Goal: Task Accomplishment & Management: Use online tool/utility

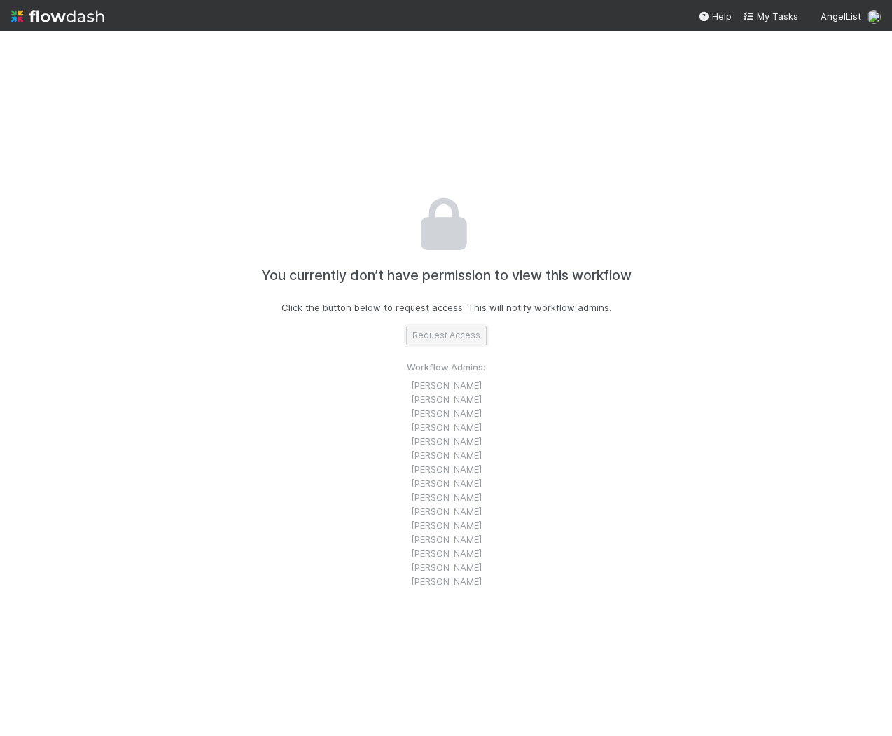
click at [449, 337] on button "Request Access" at bounding box center [446, 336] width 81 height 20
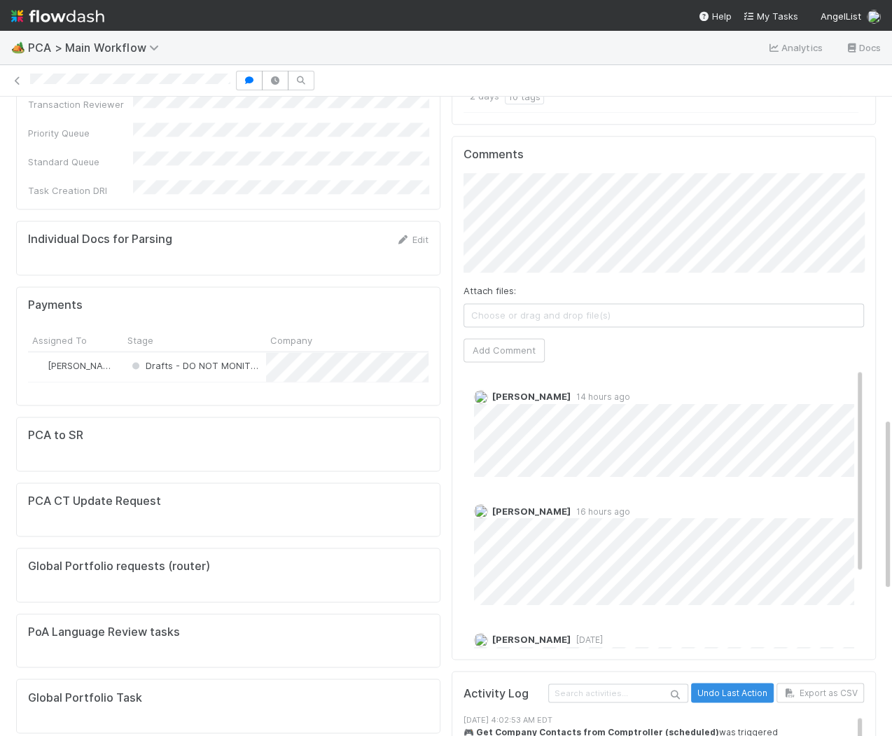
scroll to position [1285, 0]
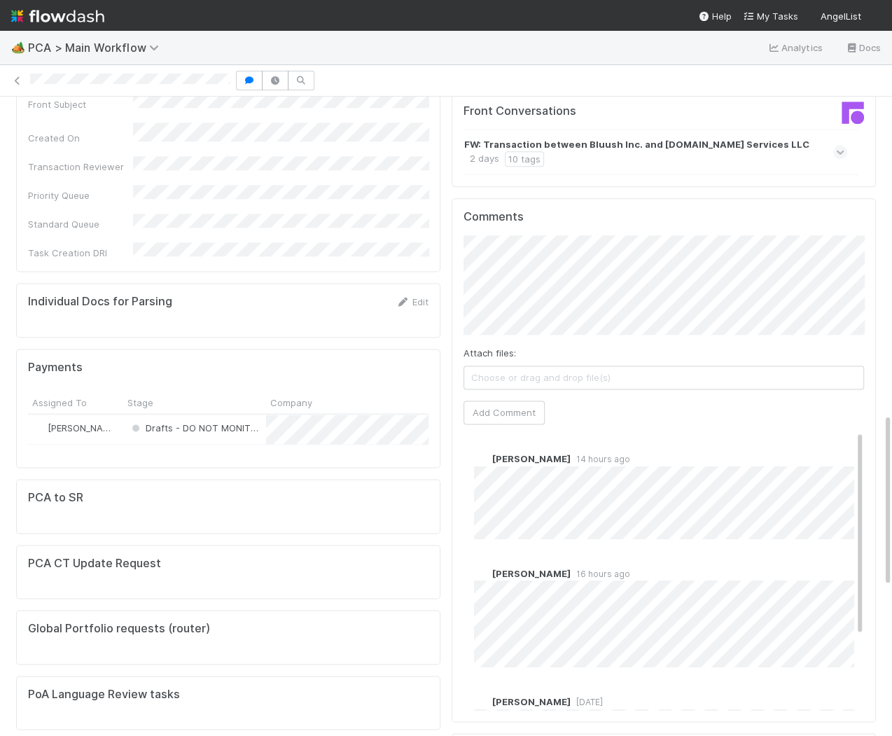
scroll to position [1173, 0]
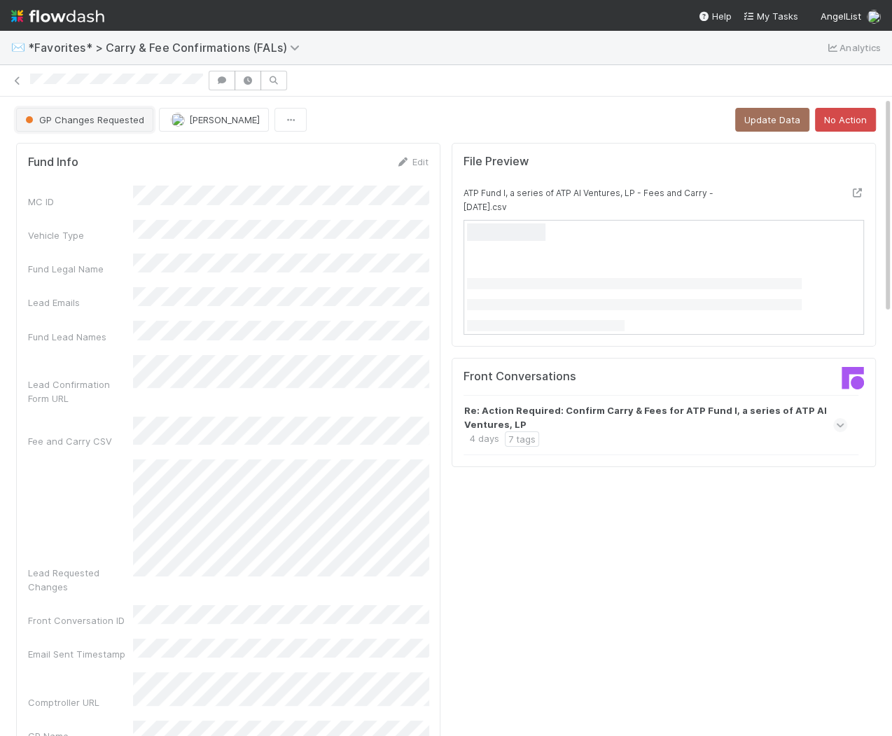
click at [123, 116] on span "GP Changes Requested" at bounding box center [83, 119] width 122 height 11
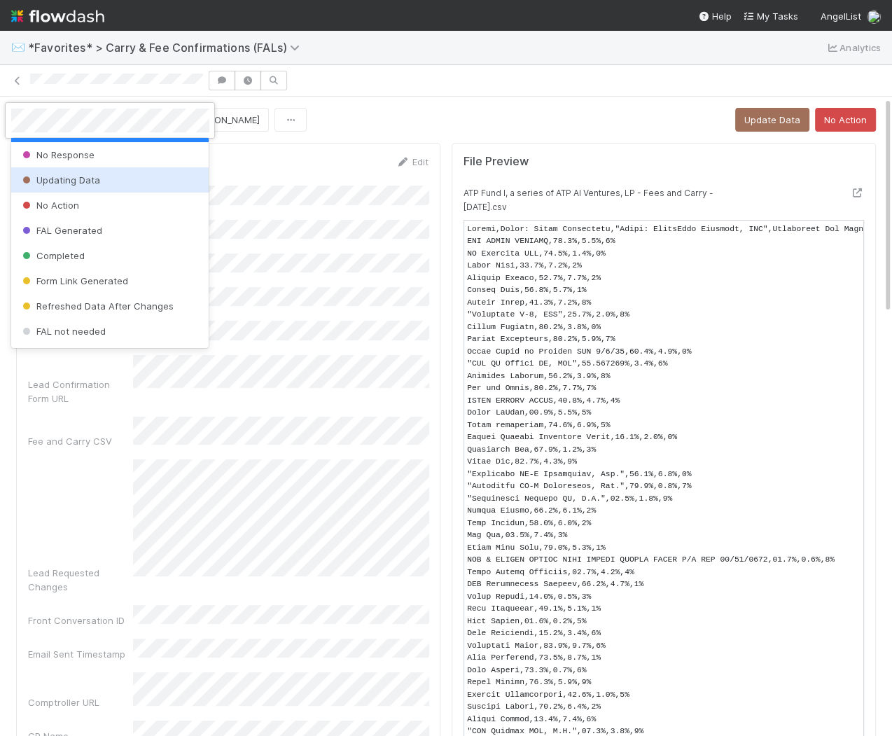
scroll to position [54, 0]
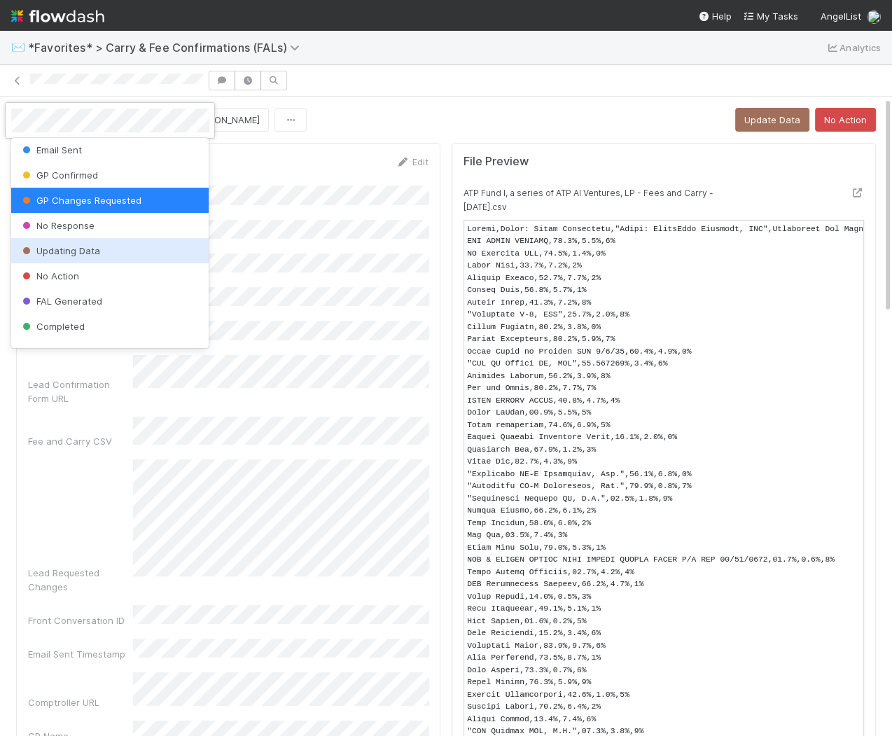
click at [153, 242] on div "Updating Data" at bounding box center [110, 250] width 198 height 25
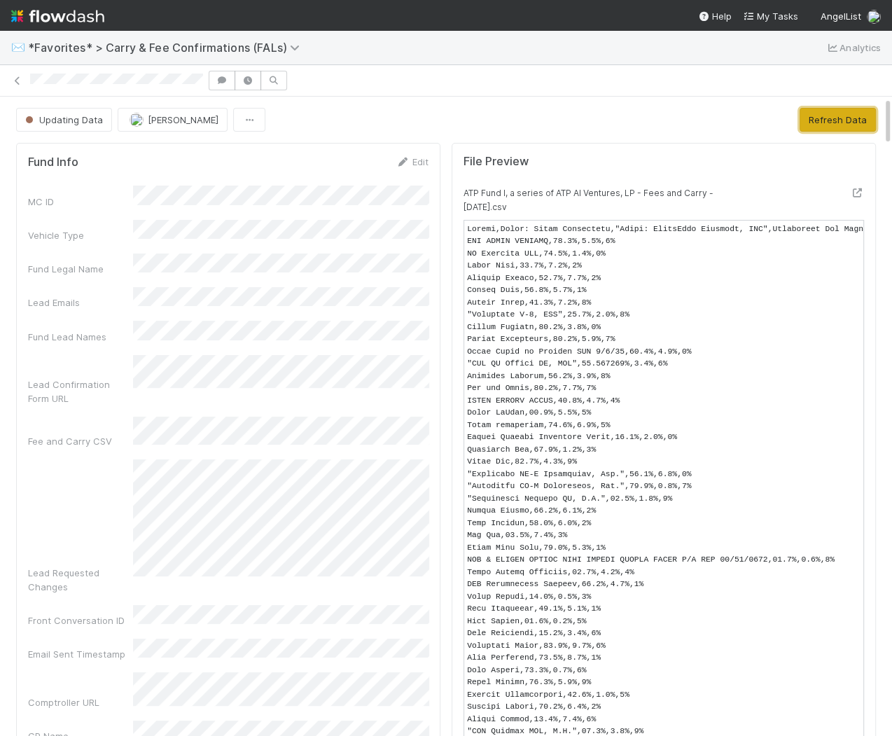
click at [821, 124] on button "Refresh Data" at bounding box center [838, 120] width 76 height 24
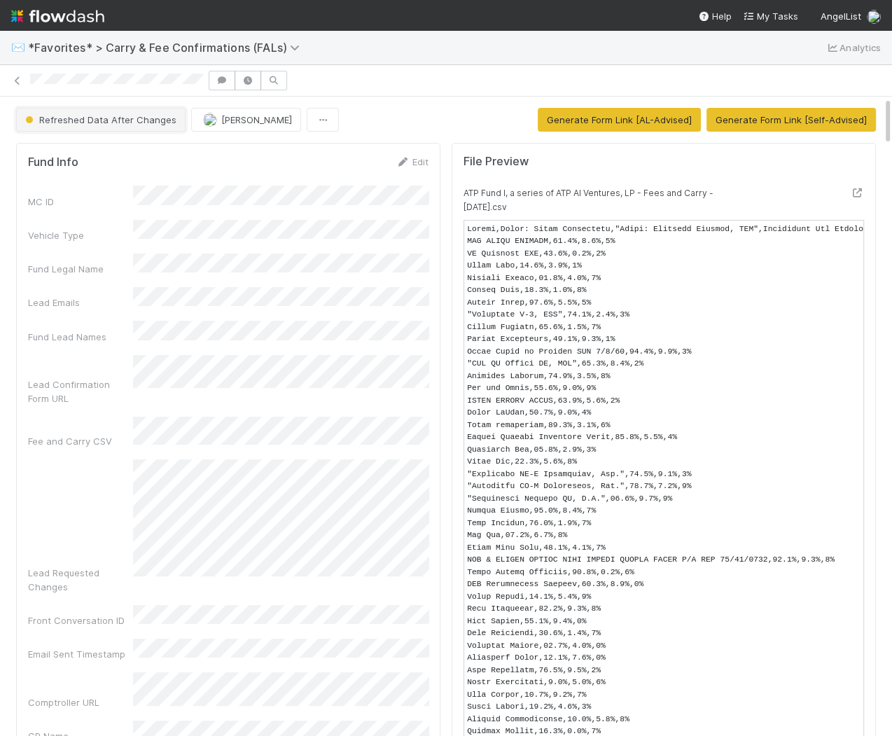
click at [139, 126] on button "Refreshed Data After Changes" at bounding box center [100, 120] width 169 height 24
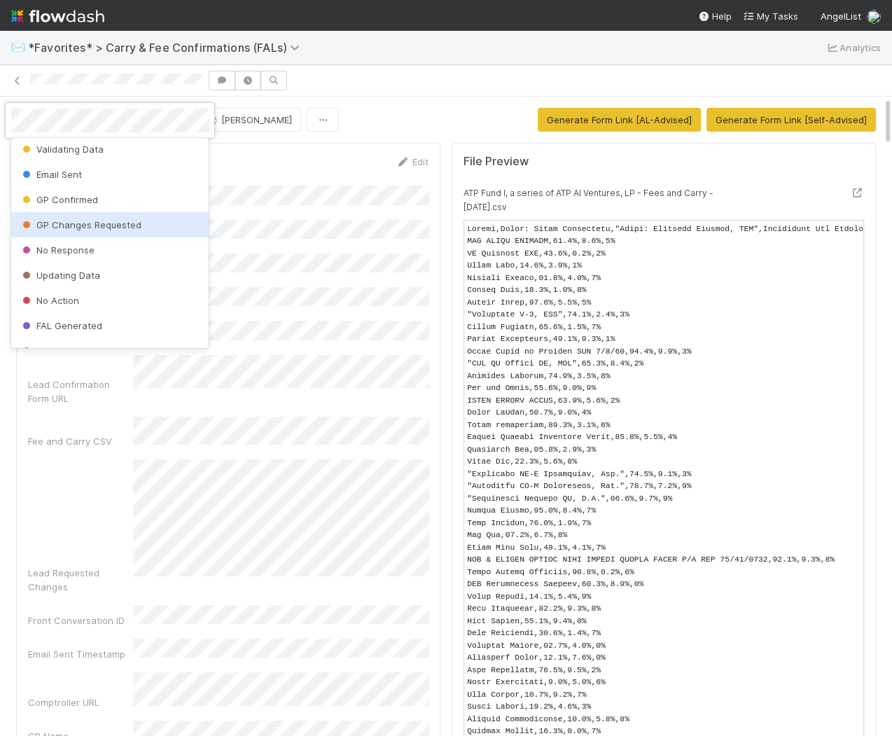
scroll to position [32, 0]
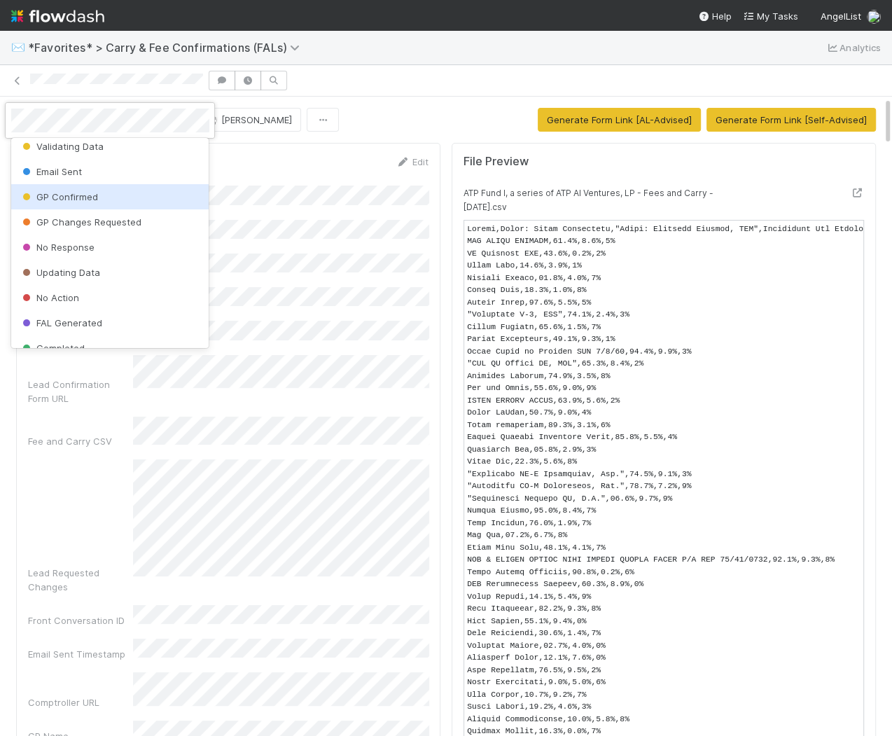
click at [145, 193] on div "GP Confirmed" at bounding box center [110, 196] width 198 height 25
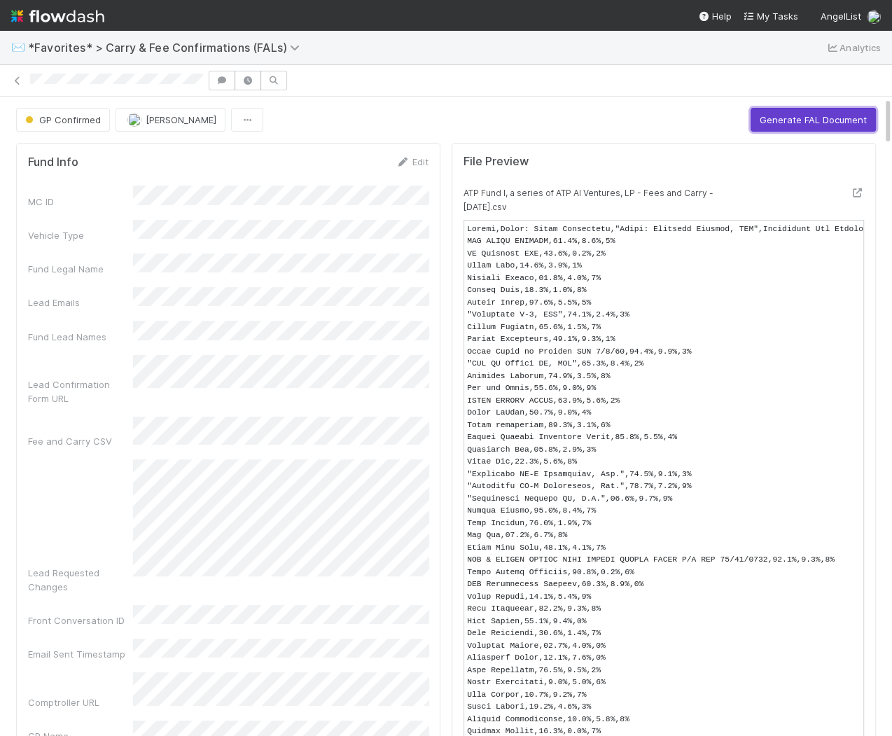
click at [811, 113] on button "Generate FAL Document" at bounding box center [813, 120] width 125 height 24
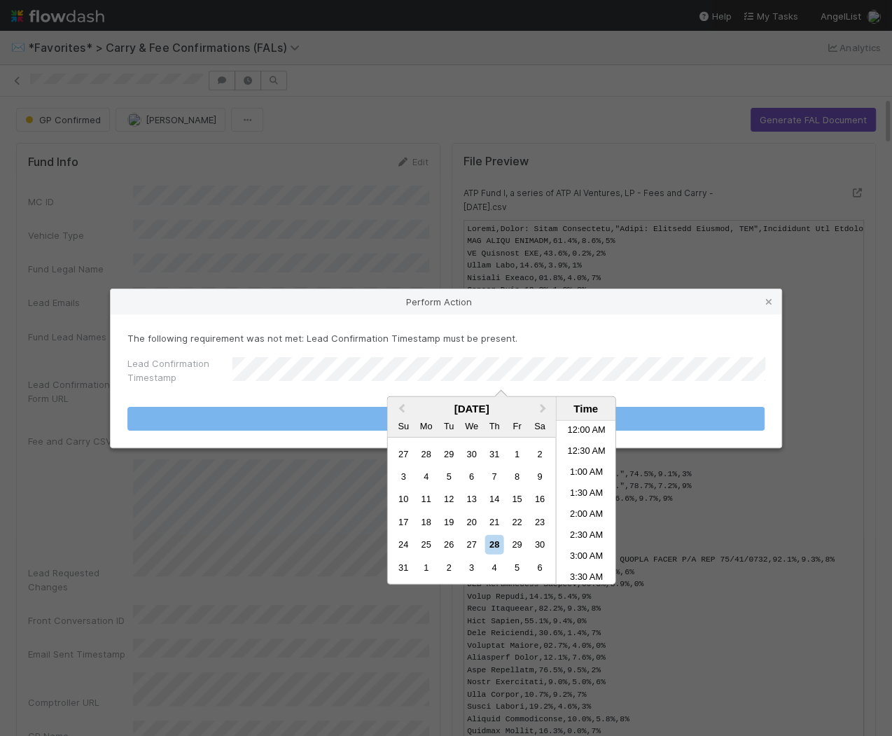
scroll to position [202, 0]
click at [499, 540] on div "28" at bounding box center [493, 544] width 19 height 19
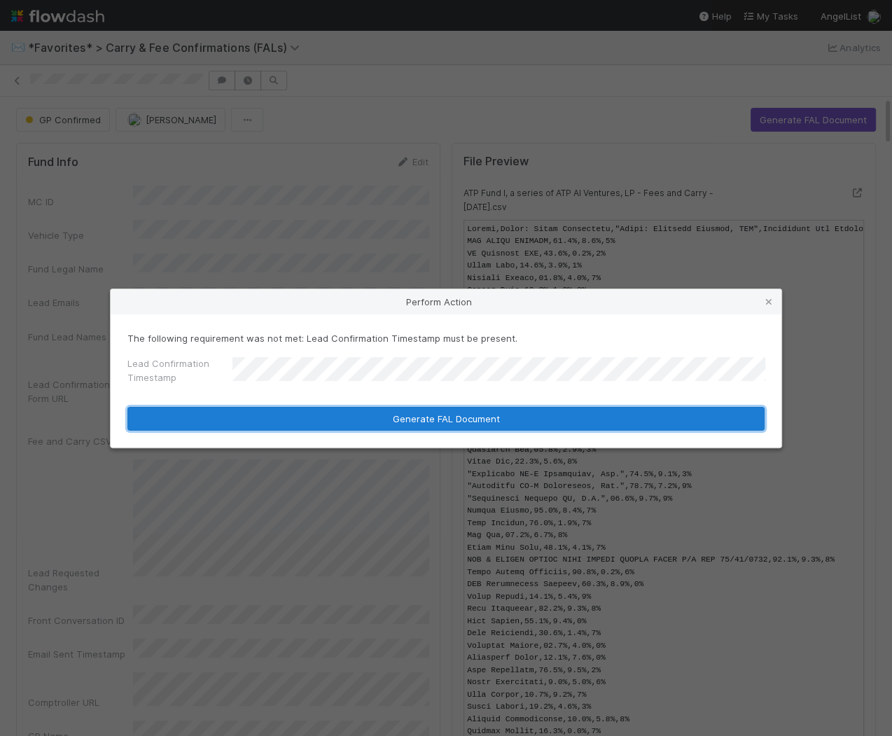
click at [639, 421] on button "Generate FAL Document" at bounding box center [445, 419] width 637 height 24
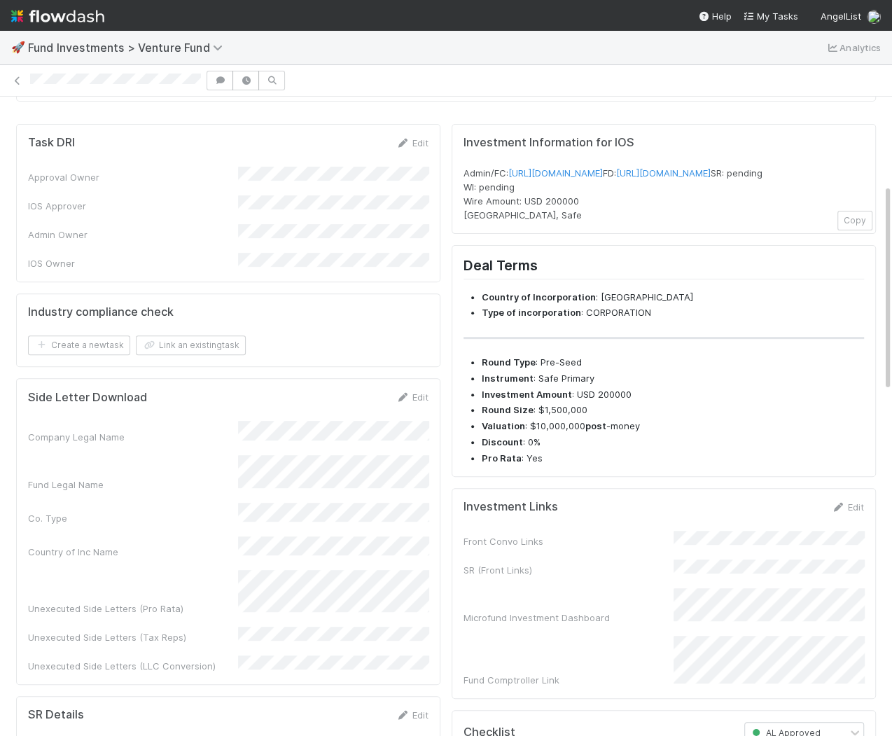
scroll to position [285, 0]
